Goal: Transaction & Acquisition: Purchase product/service

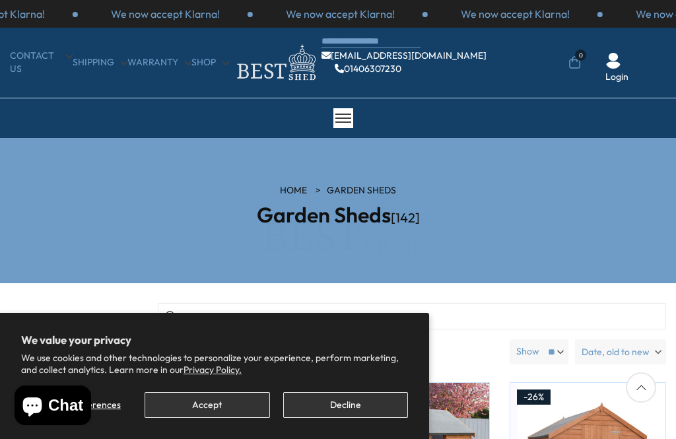
click at [209, 411] on button "Accept" at bounding box center [207, 405] width 125 height 26
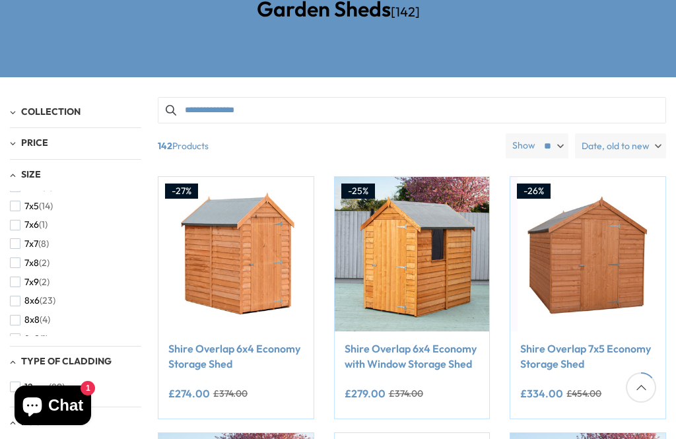
scroll to position [317, 0]
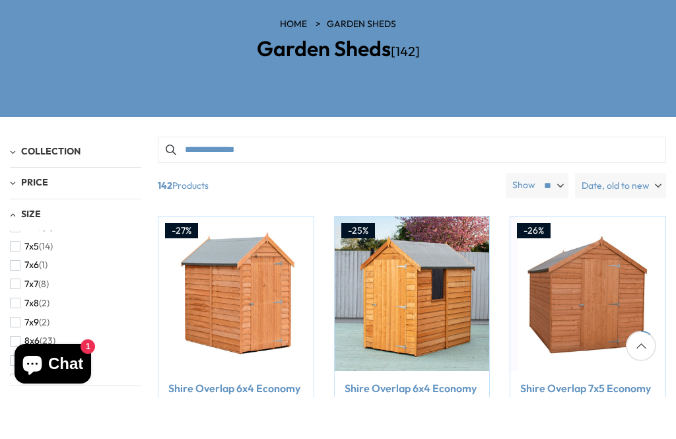
scroll to position [166, 0]
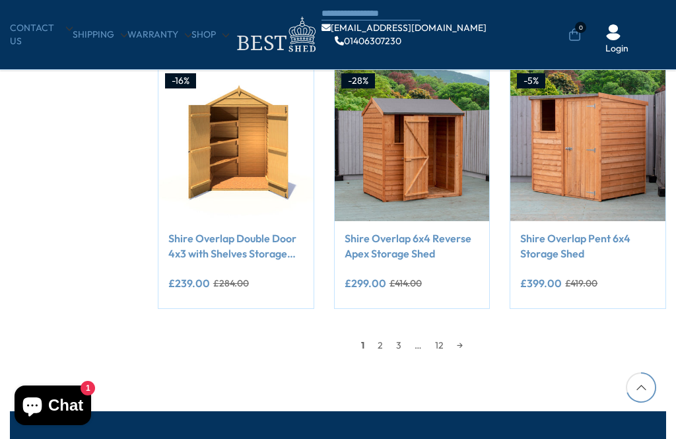
scroll to position [1016, 0]
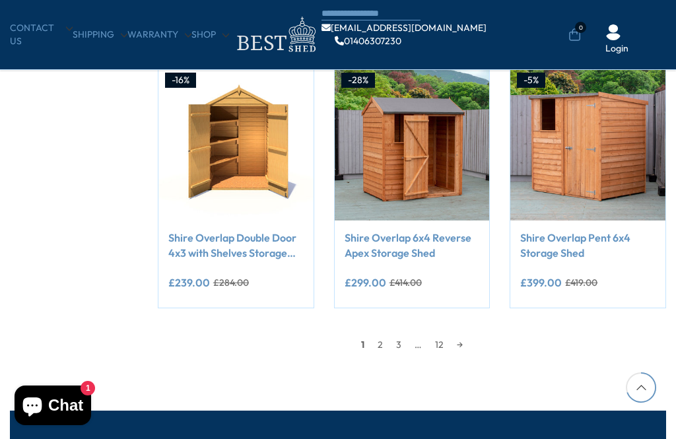
click at [374, 345] on link "2" at bounding box center [380, 345] width 18 height 20
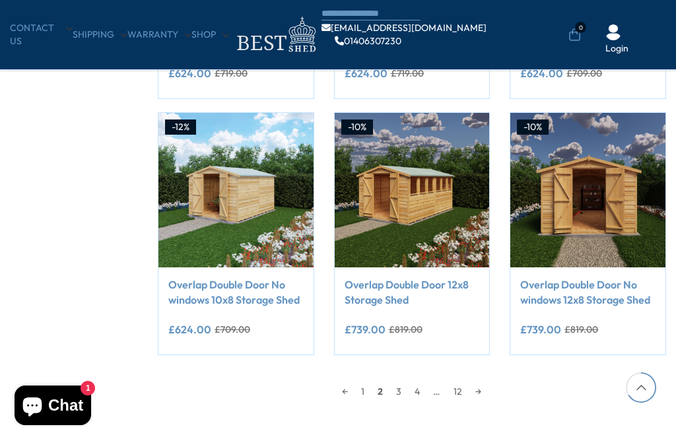
scroll to position [970, 0]
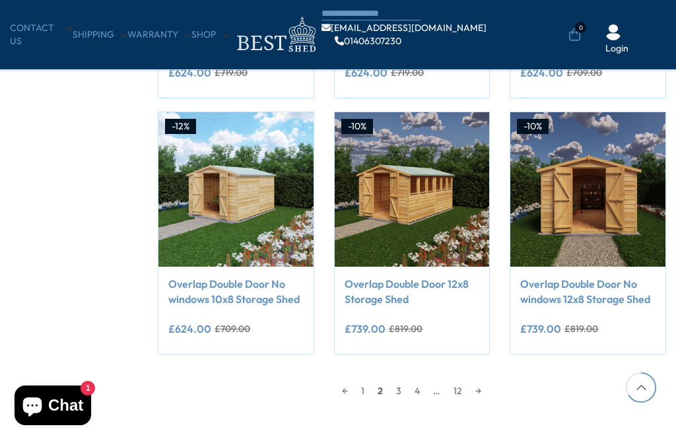
click at [391, 392] on link "3" at bounding box center [398, 391] width 18 height 20
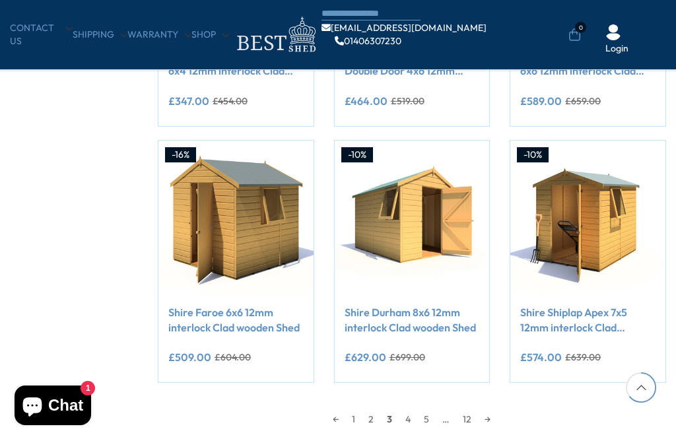
scroll to position [942, 0]
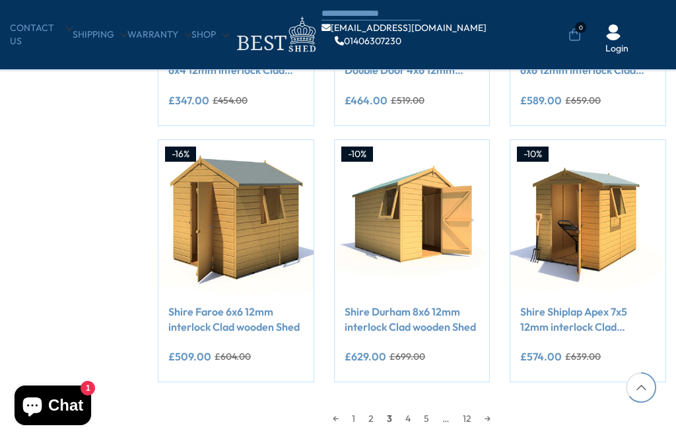
click at [397, 420] on span "3" at bounding box center [389, 419] width 18 height 20
click at [392, 423] on span "3" at bounding box center [389, 419] width 18 height 20
click at [395, 418] on span "3" at bounding box center [389, 419] width 18 height 20
click at [409, 420] on link "4" at bounding box center [408, 419] width 18 height 20
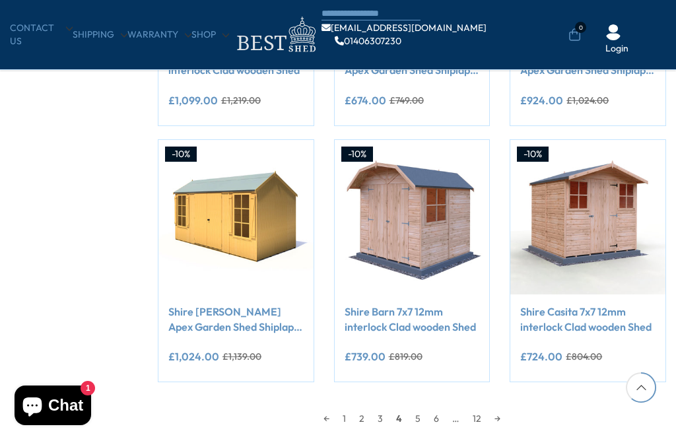
click at [411, 382] on div "**********" at bounding box center [412, 337] width 155 height 87
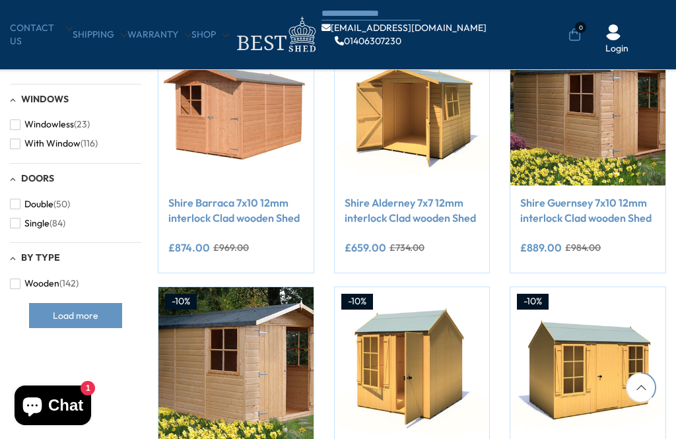
scroll to position [537, 0]
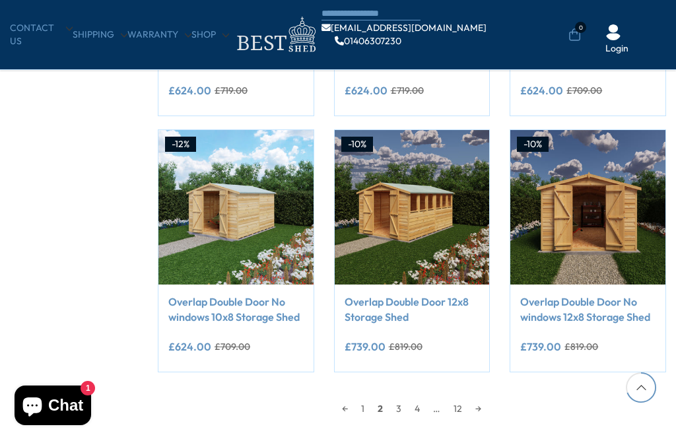
scroll to position [1012, 0]
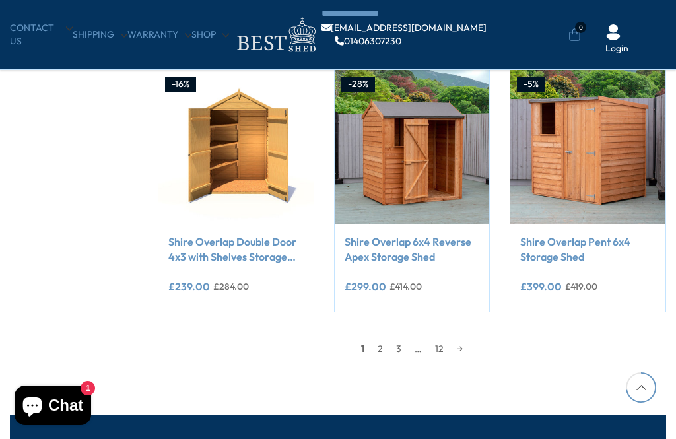
scroll to position [1058, 0]
